Goal: Task Accomplishment & Management: Use online tool/utility

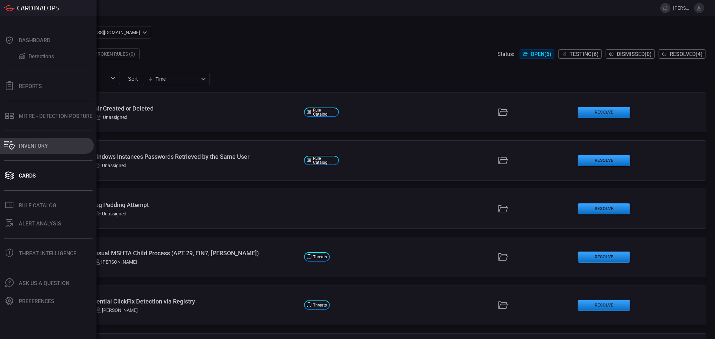
click at [39, 152] on button "Inventory" at bounding box center [47, 146] width 94 height 16
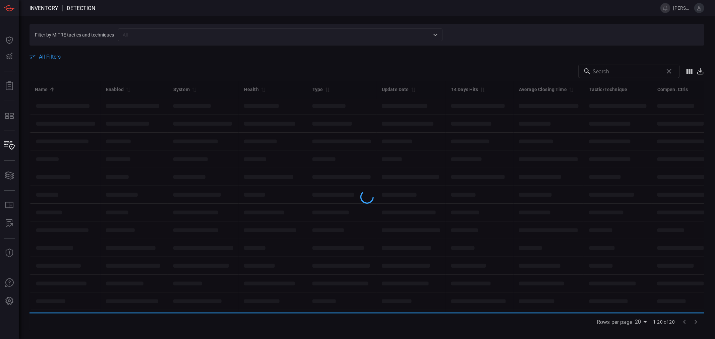
click at [173, 35] on input "text" at bounding box center [274, 34] width 309 height 8
paste input "AADInternals PowerShell Cmdlets Execution"
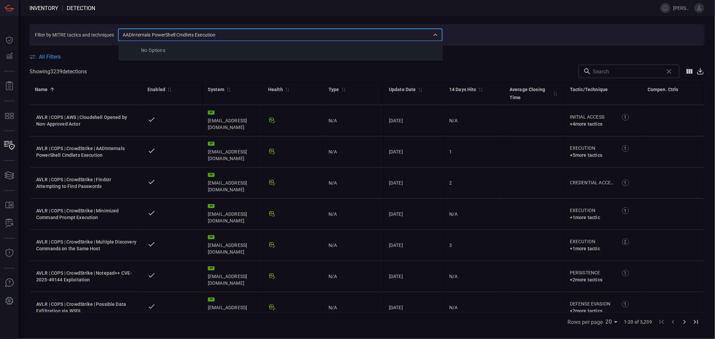
type input "AADInternals PowerShell Cmdlets Execution"
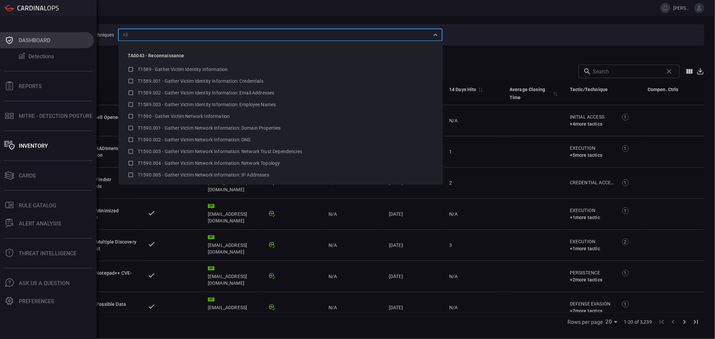
click at [15, 35] on button "Dashboard" at bounding box center [47, 40] width 94 height 16
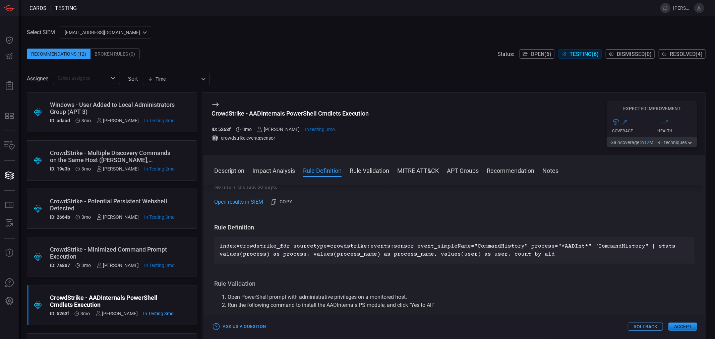
scroll to position [223, 0]
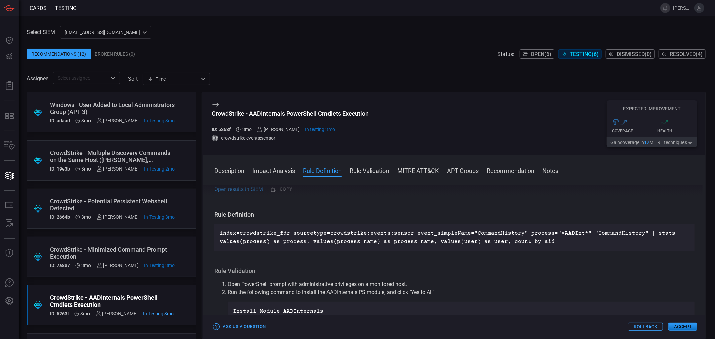
click at [682, 326] on button "Accept" at bounding box center [682, 327] width 29 height 8
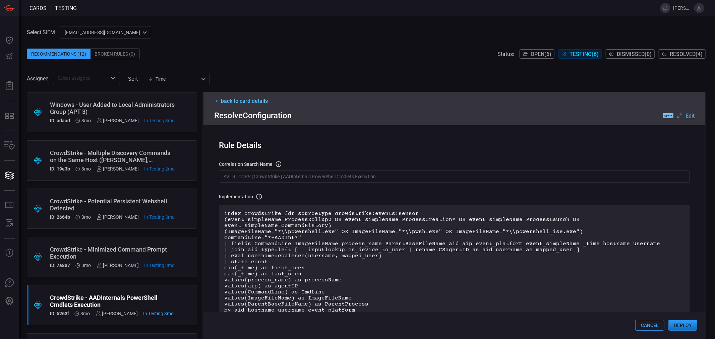
scroll to position [37, 0]
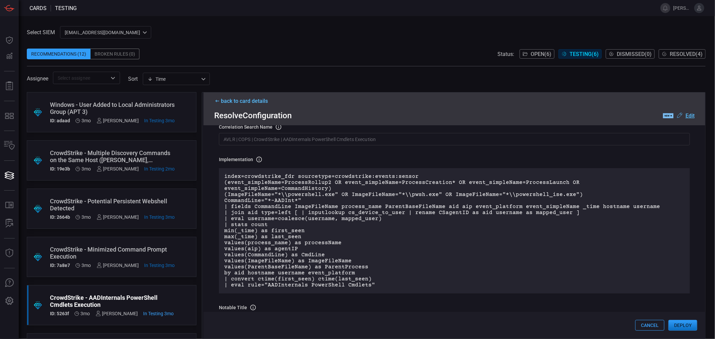
click at [382, 244] on p "index=crowdstrike_fdr sourcetype=crowdstrike:events:sensor (event_simpleName=Pr…" at bounding box center [454, 231] width 460 height 115
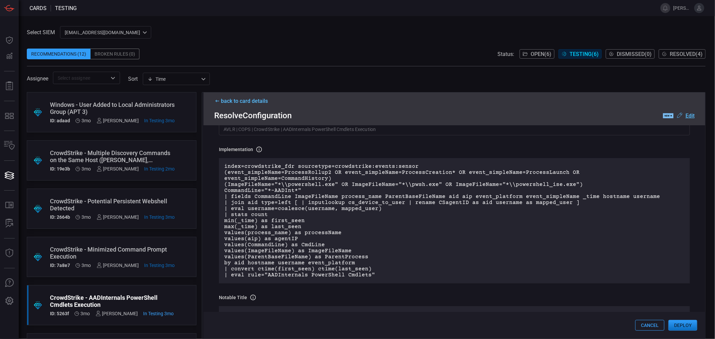
scroll to position [0, 0]
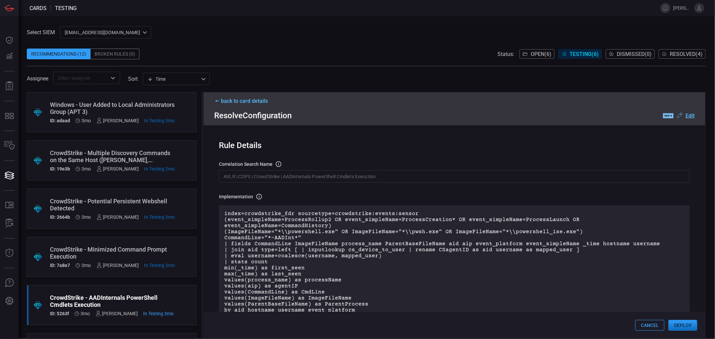
click at [687, 118] on u "Edit" at bounding box center [689, 116] width 9 height 6
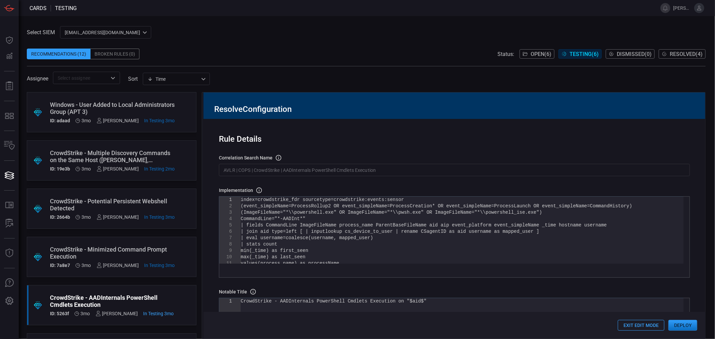
click at [381, 227] on div "index=crowdstrike_fdr sourcetype=crowdstrike:event s:sensor (event_simpleName=P…" at bounding box center [462, 284] width 443 height 175
type textarea "index=crowdstrike_fdr sourcetype=crowdstrike:events:sensor (event_simpleName=Pr…"
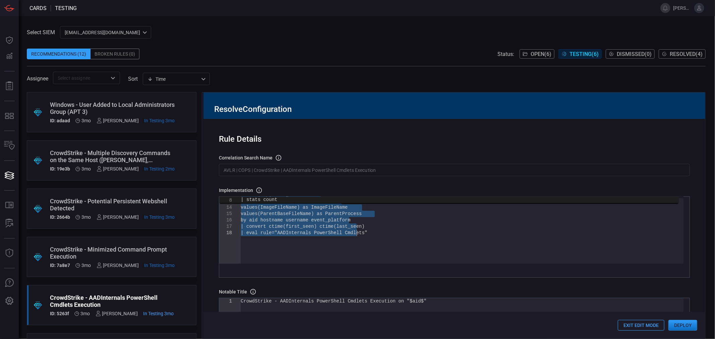
click at [644, 322] on button "Exit Edit Mode" at bounding box center [640, 325] width 47 height 11
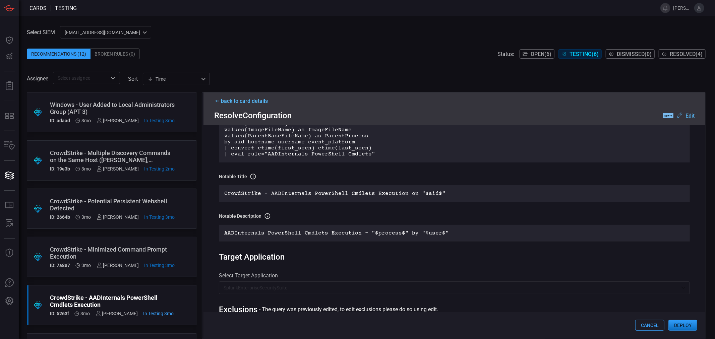
scroll to position [186, 0]
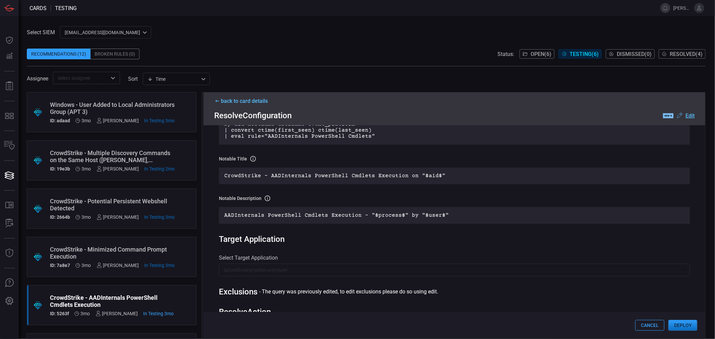
click at [691, 326] on button "Deploy" at bounding box center [682, 325] width 29 height 11
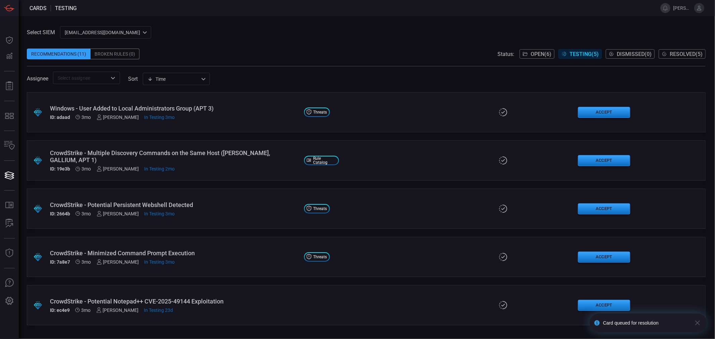
click at [666, 54] on button "Resolved ( 5 )" at bounding box center [681, 53] width 47 height 9
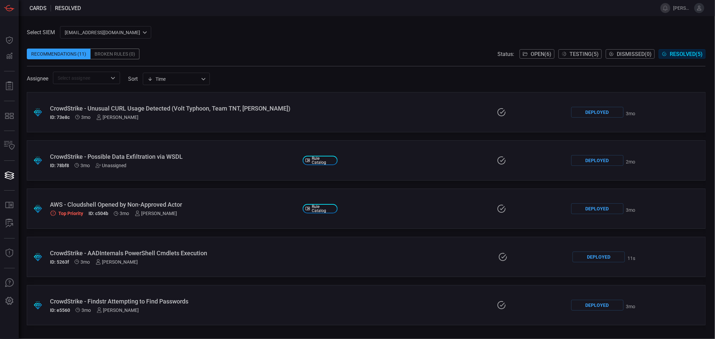
click at [148, 203] on div "AWS - Cloudshell Opened by Non-Approved Actor" at bounding box center [173, 204] width 247 height 7
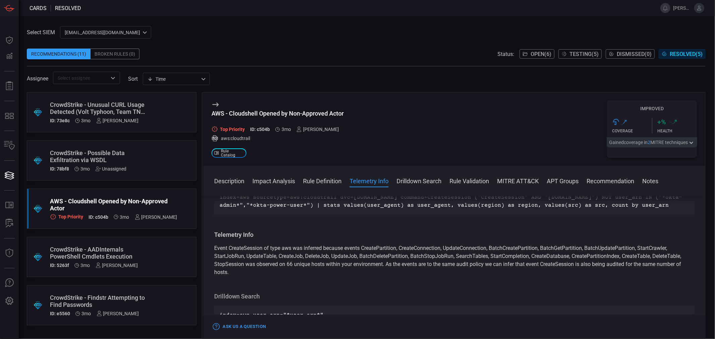
scroll to position [298, 0]
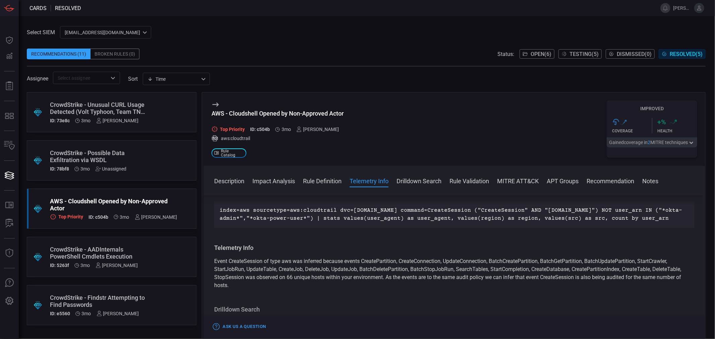
drag, startPoint x: 220, startPoint y: 217, endPoint x: 329, endPoint y: 234, distance: 110.5
click at [329, 222] on p "index=aws sourcetype=aws:cloudtrail dvc=cloudshell.amazonaws.com command=Create…" at bounding box center [453, 214] width 469 height 16
copy p "index=aws sourcetype=aws:cloudtrail dvc=cloudshell.amazonaws.com command=Create…"
